Goal: Task Accomplishment & Management: Complete application form

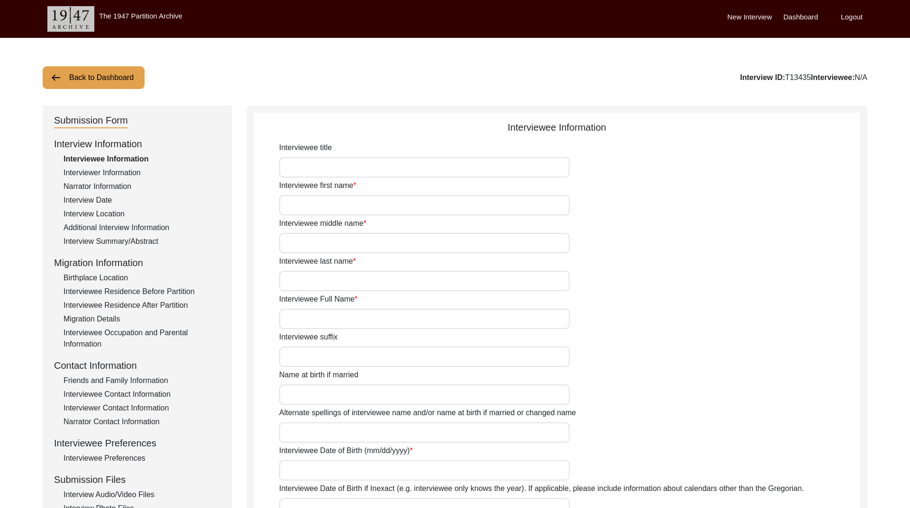
type input "[PERSON_NAME]"
type input "Kaur"
type input "[PERSON_NAME]"
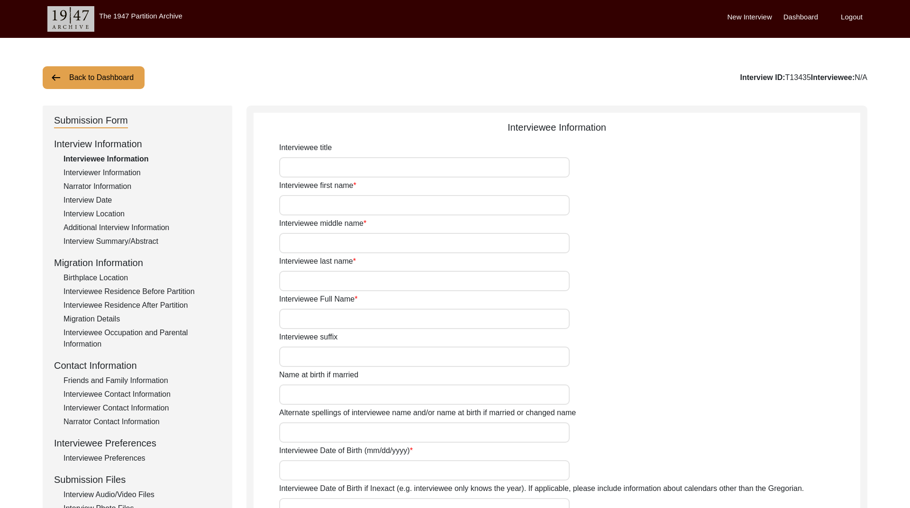
type input "[PERSON_NAME]"
type input "[DATE]"
type input "99"
type input "[DEMOGRAPHIC_DATA]"
type input "Punjabi"
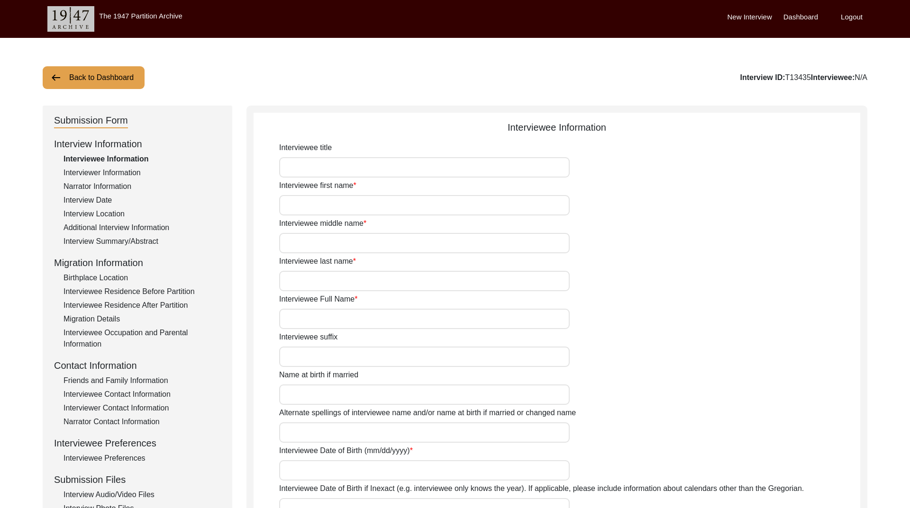
type input "[DEMOGRAPHIC_DATA]"
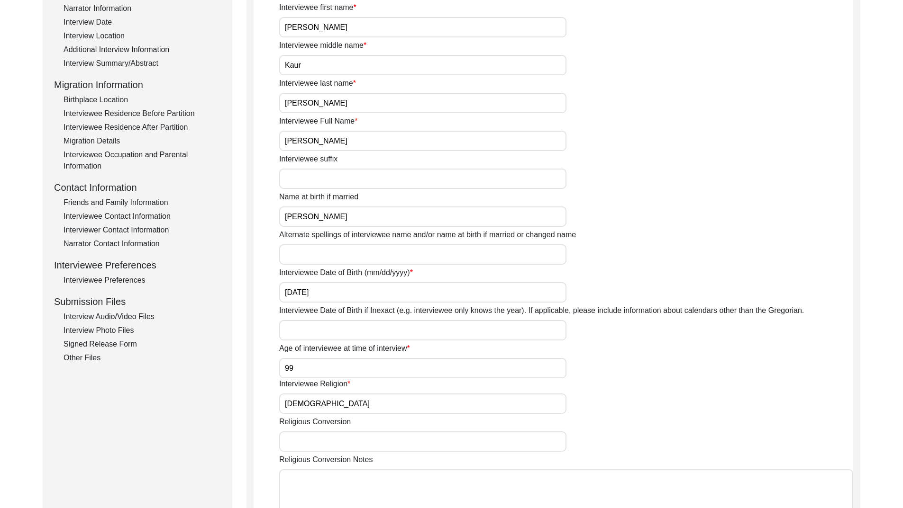
scroll to position [190, 0]
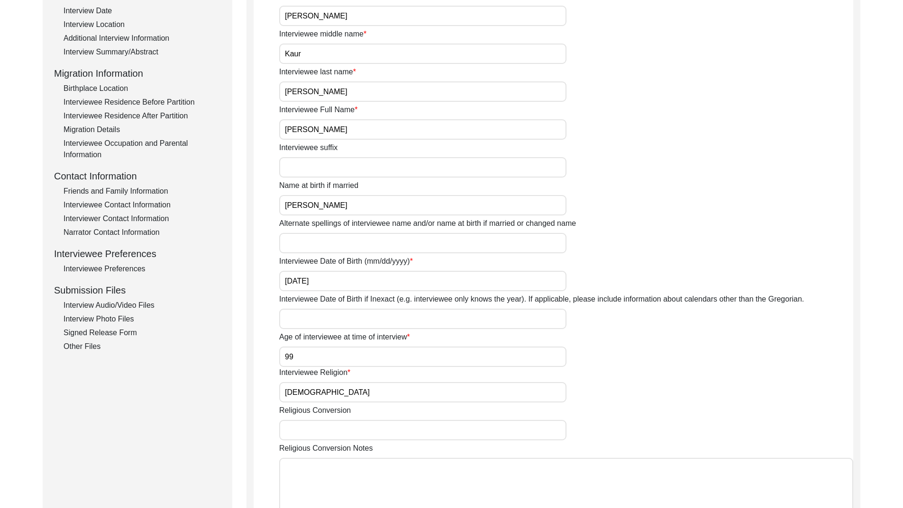
click at [131, 304] on div "Interview Audio/Video Files" at bounding box center [141, 305] width 157 height 11
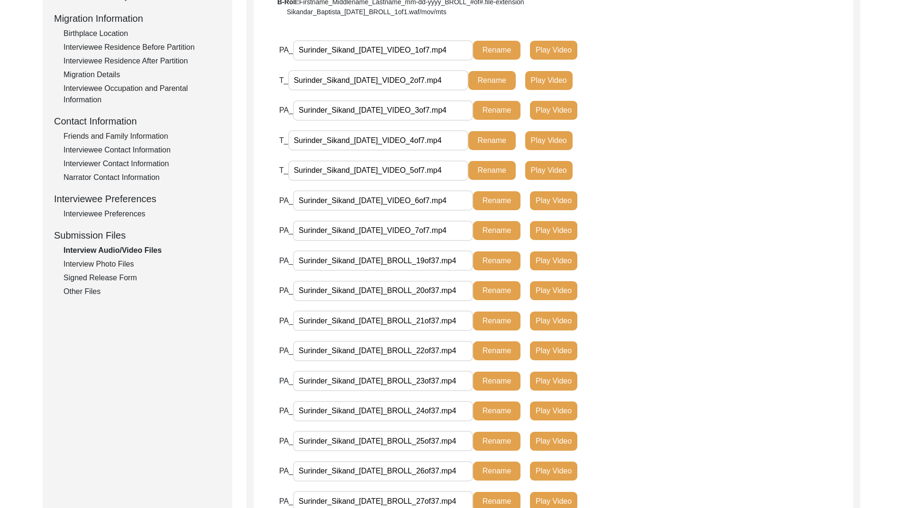
scroll to position [197, 0]
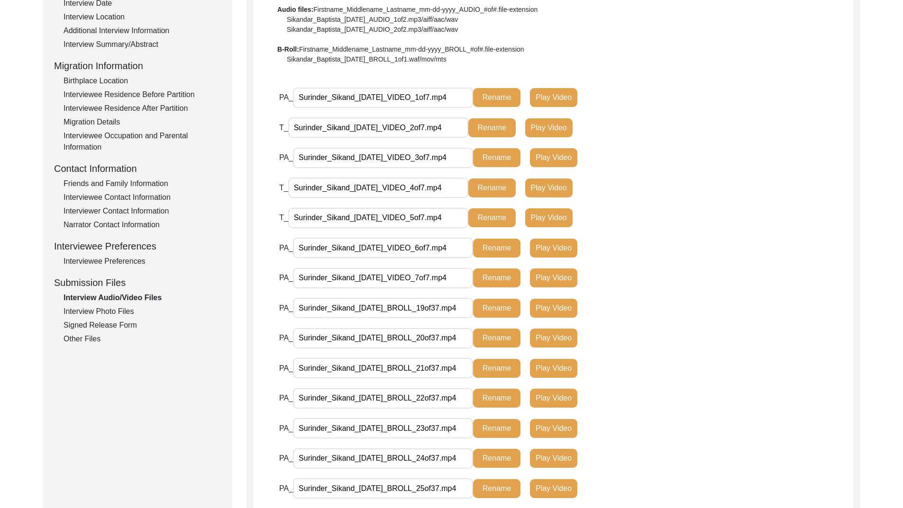
click at [100, 311] on div "Interview Photo Files" at bounding box center [141, 311] width 157 height 11
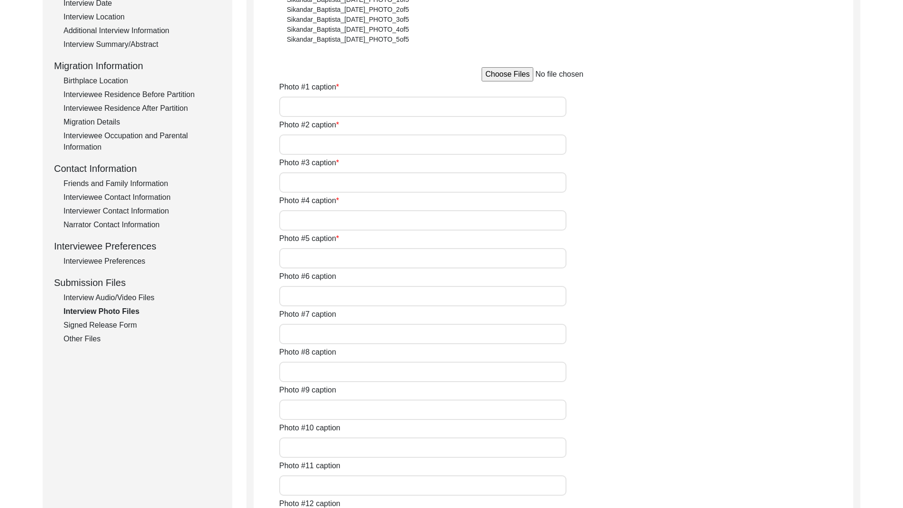
type input "NA"
type input "[PERSON_NAME] with her daughter [PERSON_NAME] at her residence"
type input "[PERSON_NAME] at the her residence 1"
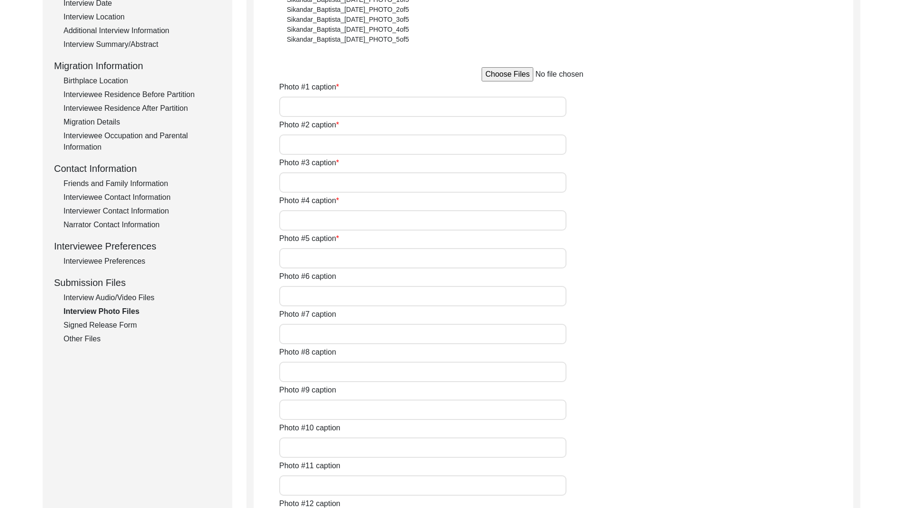
type input "[PERSON_NAME] at the her residence 2"
type input "[PERSON_NAME] with her husnad [PERSON_NAME] in [DATE]"
type input "[PERSON_NAME] during the interview with her grandson [PERSON_NAME]"
type input "[PERSON_NAME] during the interview"
type input "[PERSON_NAME] with her degree of BT in [DATE]"
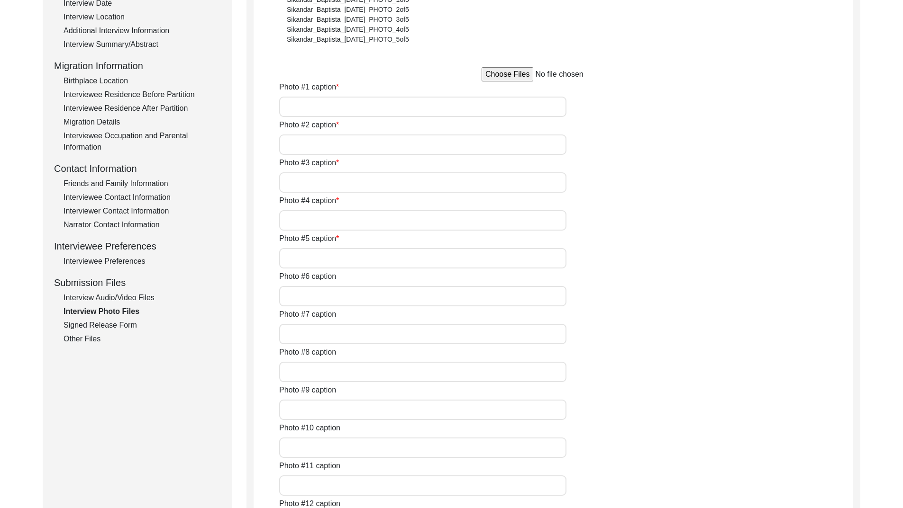
type input "[PERSON_NAME] during her wedding with [PERSON_NAME] 1946 (1)"
type input "[PERSON_NAME] during her wedding with [PERSON_NAME] 1946 (2)"
type textarea "Photo #13 - [PERSON_NAME] with [PERSON_NAME] in [DATE] Photo #14 - [PERSON_NAME…"
type input "5"
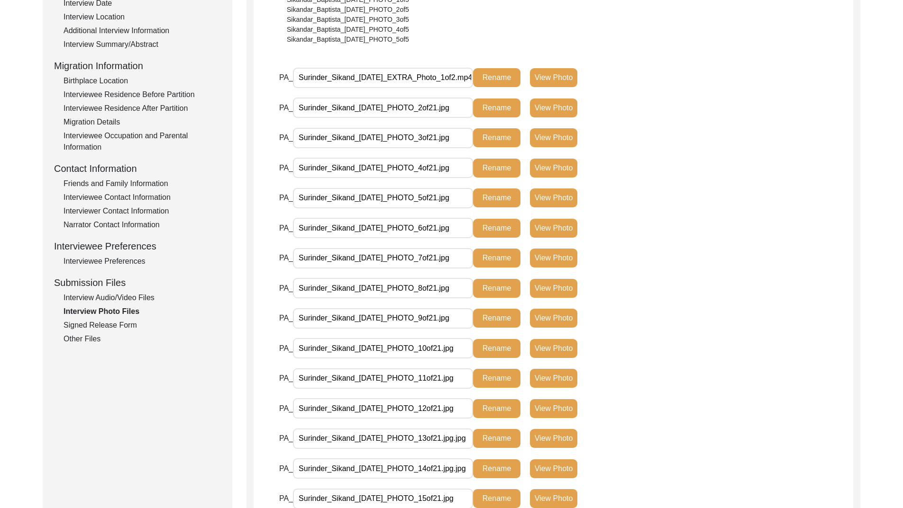
scroll to position [0, 16]
drag, startPoint x: 428, startPoint y: 73, endPoint x: 544, endPoint y: 73, distance: 116.6
click at [544, 73] on div "PA_ Surinder_Sikand_[DATE]_EXTRA_Photo_1of2.mp4 Rename View Photo" at bounding box center [480, 77] width 402 height 21
click at [689, 85] on div "PA_ Surinder_Sikand_[DATE]_EXTRA_Photo_1of2.mp4 Rename View Photo" at bounding box center [566, 82] width 574 height 30
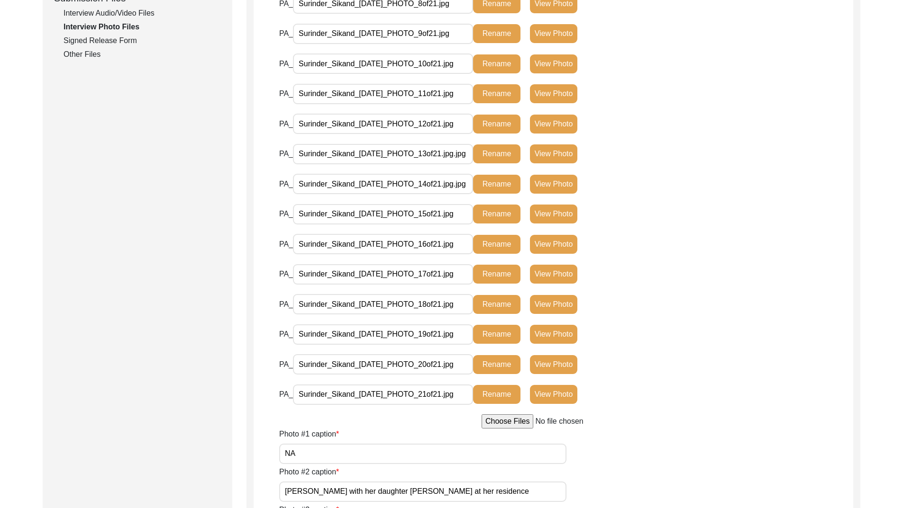
scroll to position [481, 0]
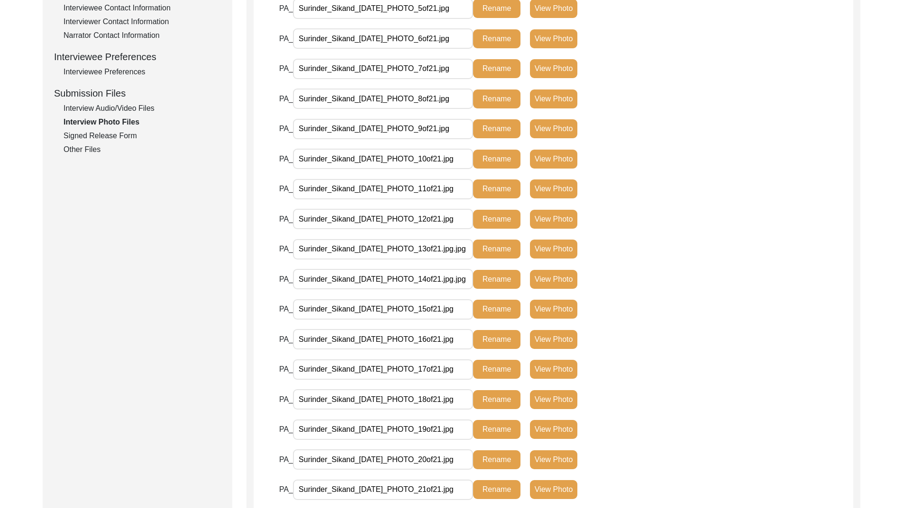
click at [122, 108] on div "Interview Audio/Video Files" at bounding box center [141, 108] width 157 height 11
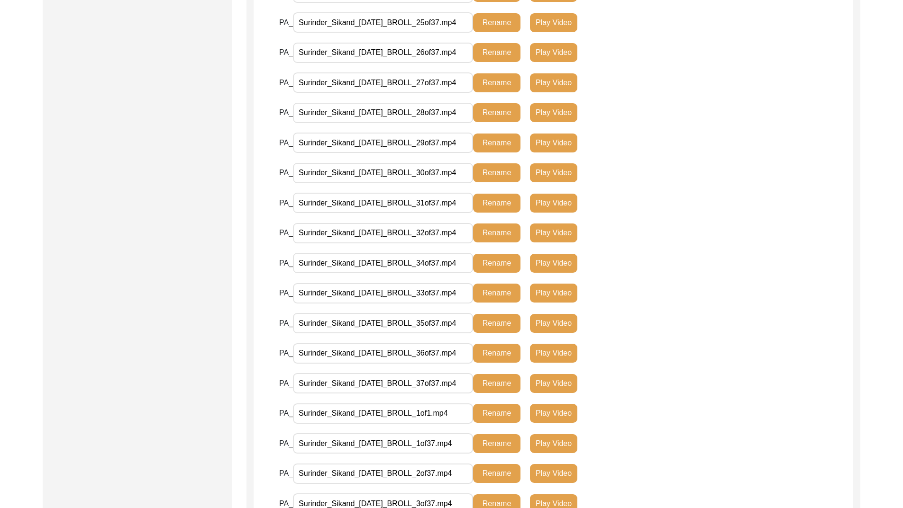
scroll to position [758, 0]
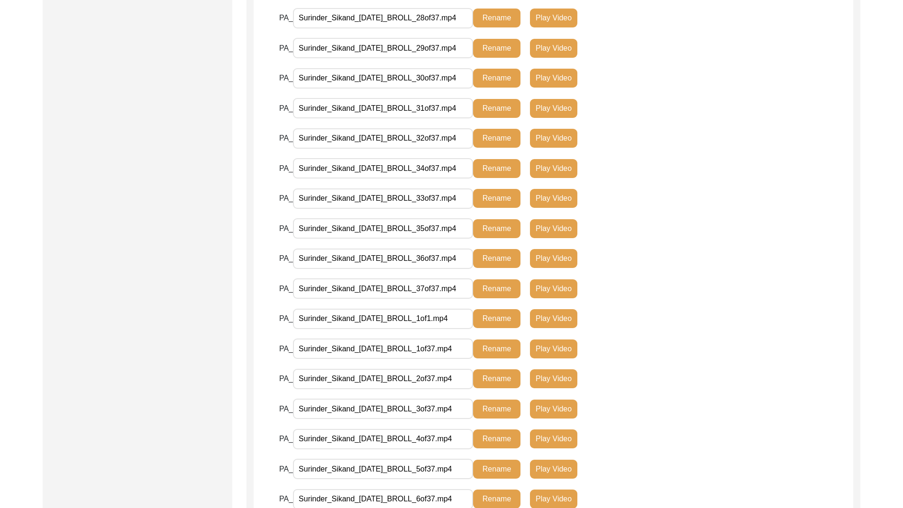
drag, startPoint x: 295, startPoint y: 319, endPoint x: 445, endPoint y: 318, distance: 150.2
click at [445, 318] on input "Surinder_Sikand_[DATE]_BROLL_1of1.mp4" at bounding box center [383, 319] width 180 height 20
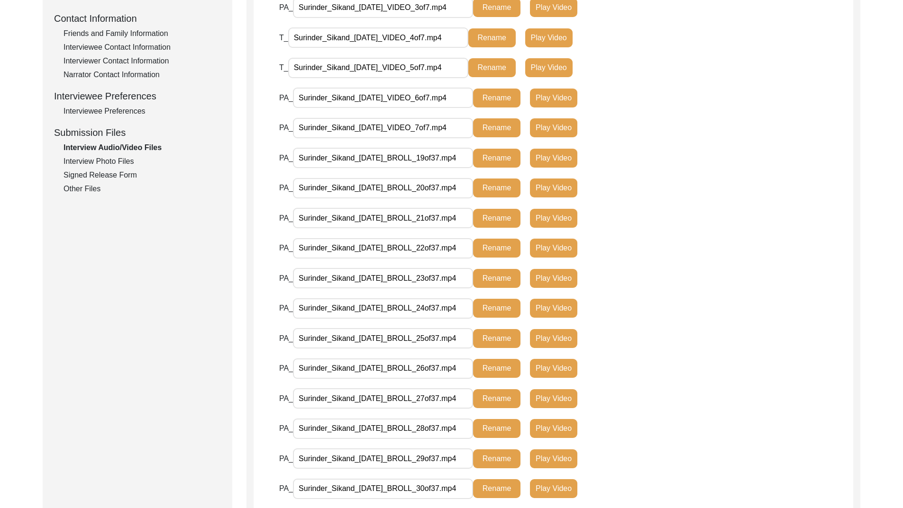
scroll to position [339, 0]
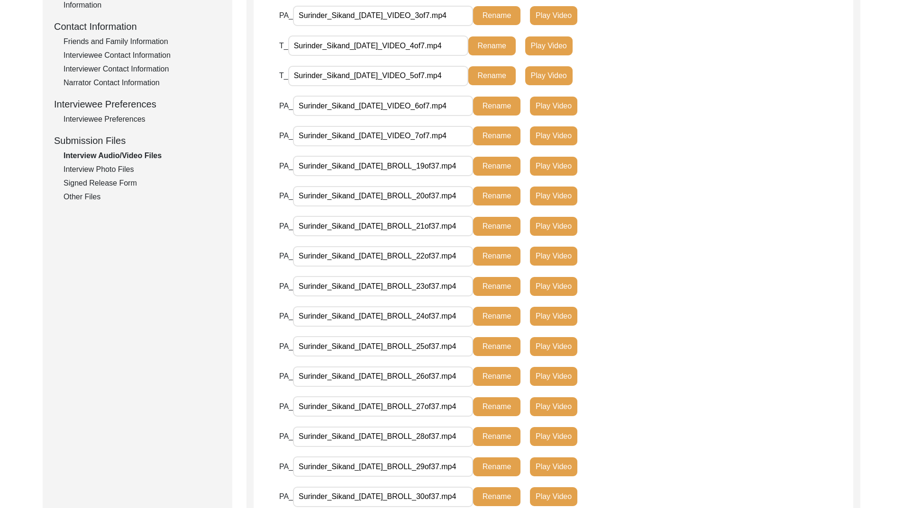
click at [112, 168] on div "Interview Photo Files" at bounding box center [141, 169] width 157 height 11
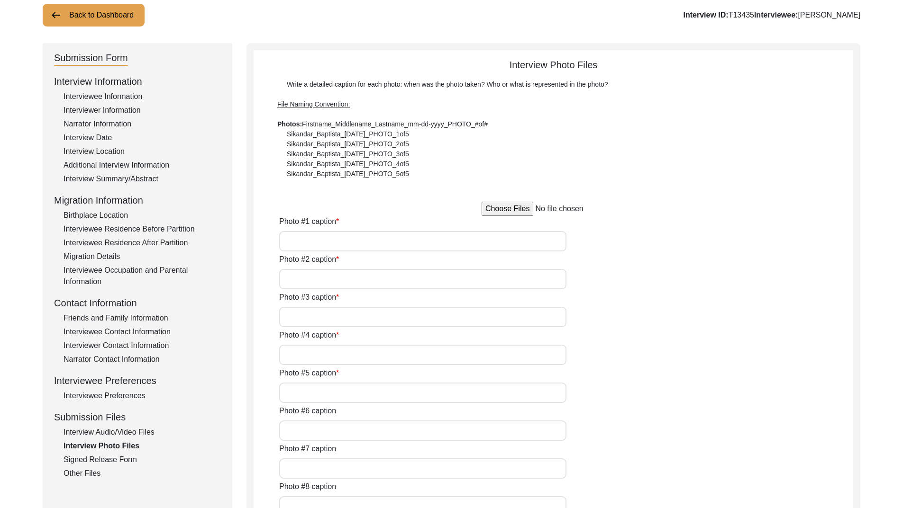
scroll to position [55, 0]
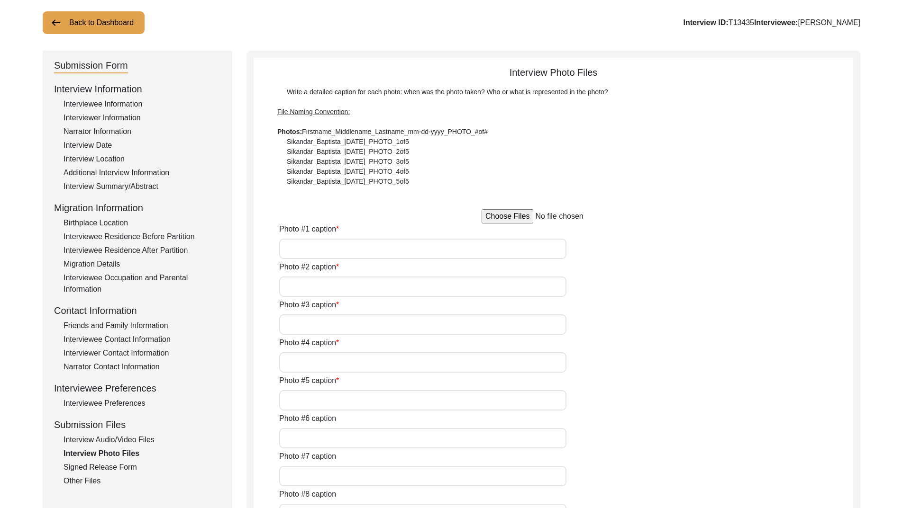
type input "NA"
type input "[PERSON_NAME] with her daughter [PERSON_NAME] at her residence"
type input "[PERSON_NAME] at the her residence 1"
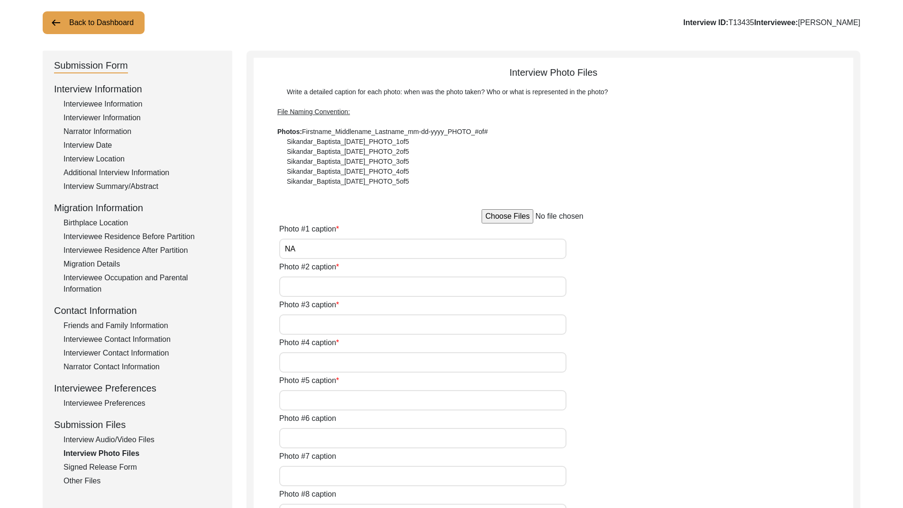
type input "[PERSON_NAME] at the her residence 2"
type input "[PERSON_NAME] with her husnad [PERSON_NAME] in [DATE]"
type input "[PERSON_NAME] during the interview with her grandson [PERSON_NAME]"
type input "[PERSON_NAME] during the interview"
type input "[PERSON_NAME] with her degree of BT in [DATE]"
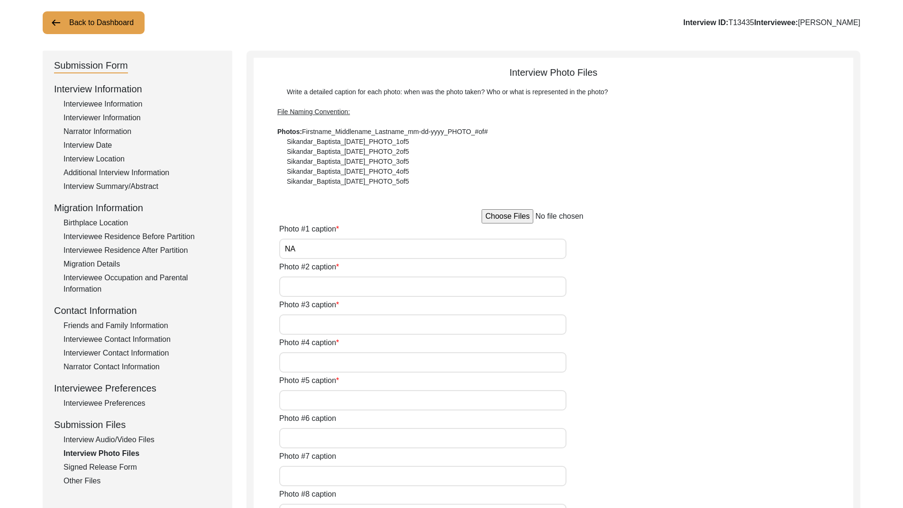
type input "[PERSON_NAME] during her wedding with [PERSON_NAME] 1946 (1)"
type input "[PERSON_NAME] during her wedding with [PERSON_NAME] 1946 (2)"
type textarea "Photo #13 - [PERSON_NAME] with [PERSON_NAME] in [DATE] Photo #14 - [PERSON_NAME…"
type input "5"
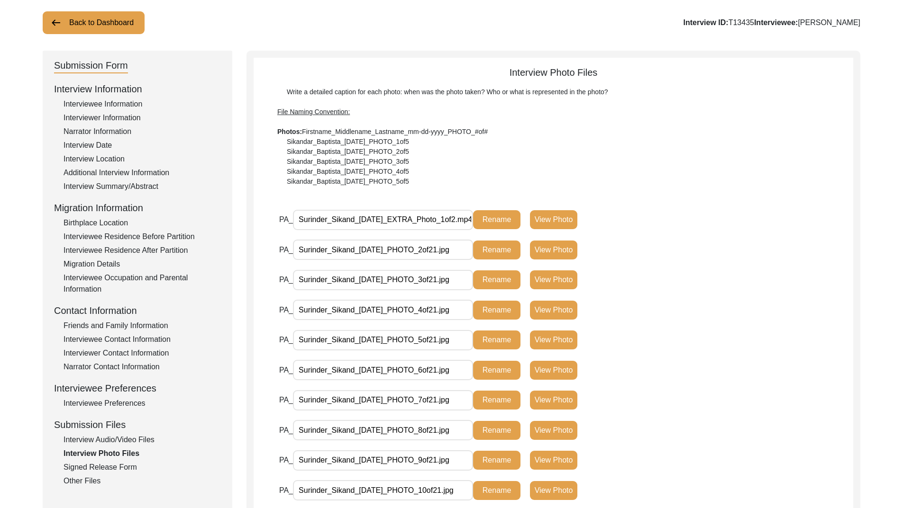
scroll to position [0, 16]
drag, startPoint x: 448, startPoint y: 221, endPoint x: 505, endPoint y: 221, distance: 56.4
click at [505, 221] on div "PA_ Surinder_Sikand_[DATE]_EXTRA_Photo_1of2.mp4 Rename View Photo" at bounding box center [480, 219] width 402 height 21
click at [738, 296] on div "PA_ Surinder_Sikand_[DATE]_PHOTO_3of21.jpg Rename View Photo" at bounding box center [566, 285] width 574 height 30
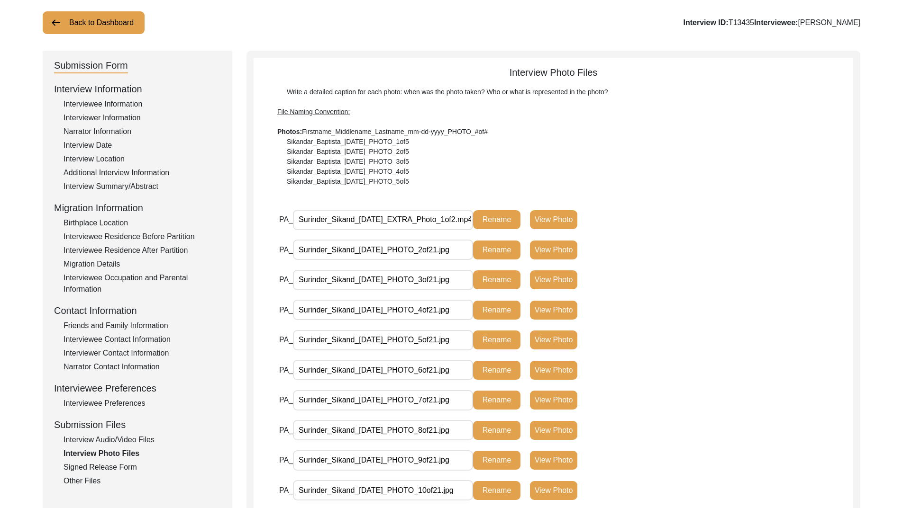
scroll to position [0, 16]
drag, startPoint x: 457, startPoint y: 212, endPoint x: 482, endPoint y: 206, distance: 26.0
click at [693, 342] on div "PA_ Surinder_Sikand_[DATE]_PHOTO_5of21.jpg Rename View Photo" at bounding box center [566, 345] width 574 height 30
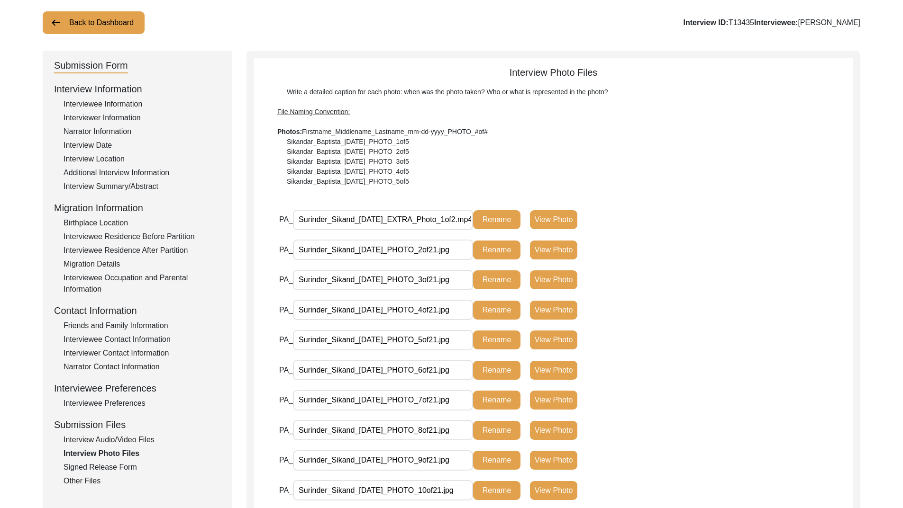
click at [555, 216] on button "View Photo" at bounding box center [553, 219] width 47 height 19
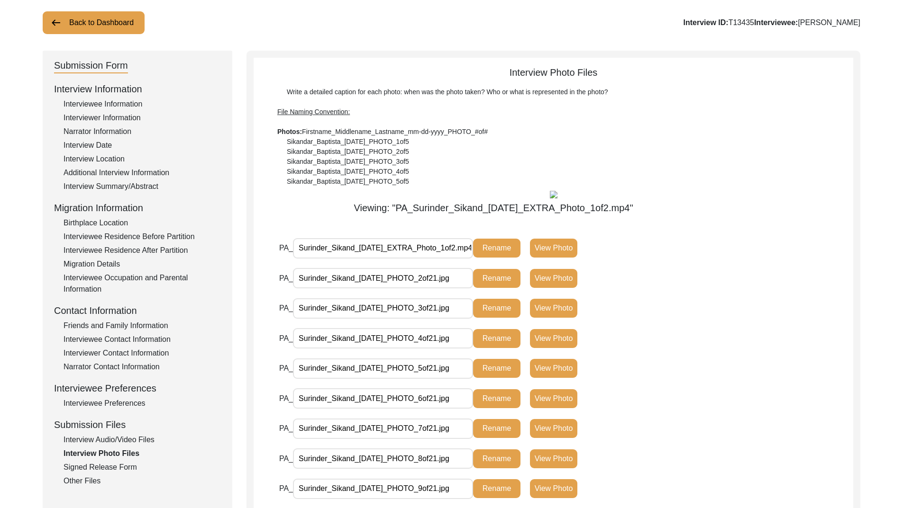
click at [705, 195] on div "Viewing: "PA_Surinder_Sikand_[DATE]_EXTRA_Photo_1of2.mp4"" at bounding box center [552, 201] width 599 height 28
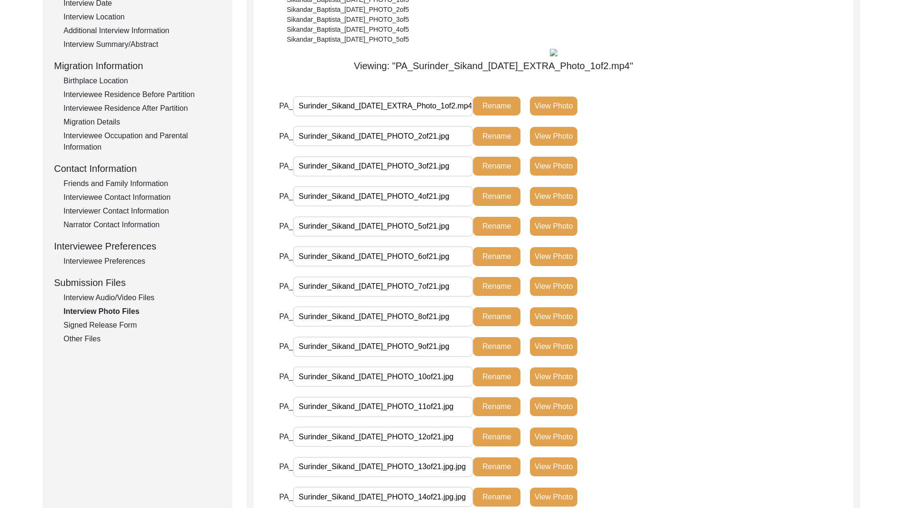
scroll to position [0, 16]
drag, startPoint x: 456, startPoint y: 106, endPoint x: 497, endPoint y: 105, distance: 40.8
click at [497, 105] on div "PA_ Surinder_Sikand_[DATE]_EXTRA_Photo_1of2.mp4 Rename View Photo" at bounding box center [480, 106] width 402 height 21
click at [710, 199] on div "PA_ Surinder_Sikand_[DATE]_PHOTO_4of21.jpg Rename View Photo" at bounding box center [566, 201] width 574 height 30
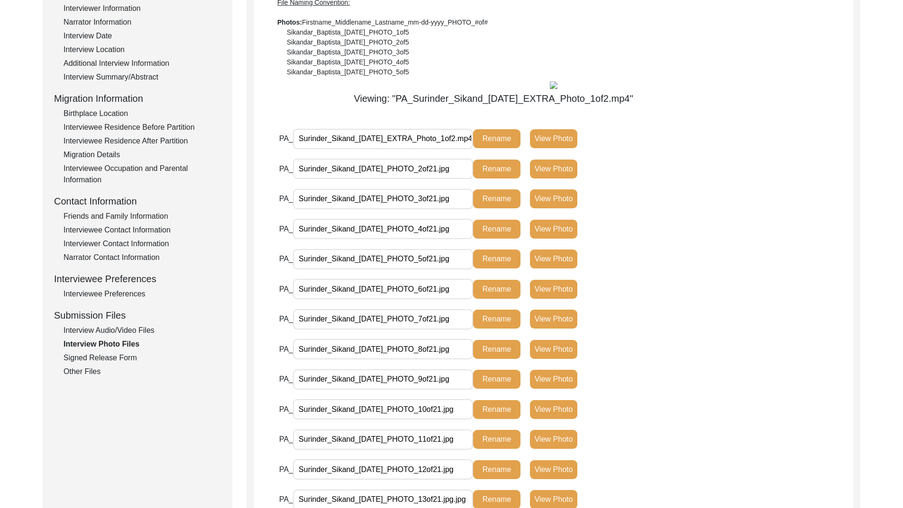
scroll to position [150, 0]
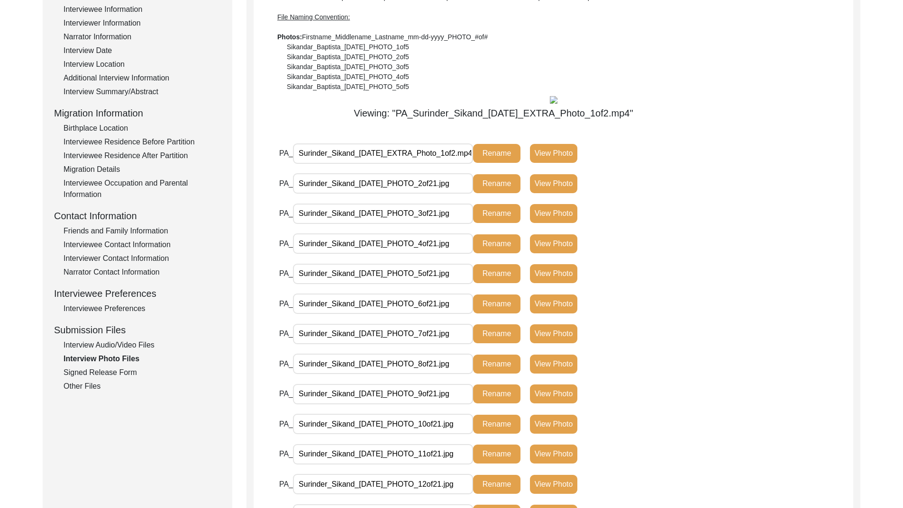
click at [444, 161] on input "Surinder_Sikand_[DATE]_EXTRA_Photo_1of2.mp4" at bounding box center [383, 154] width 180 height 20
click at [648, 157] on div "PA_ Surinder_Sikand_[DATE]_EXTRA_Photo_1of2.mp4 Rename View Photo" at bounding box center [480, 153] width 402 height 21
